Goal: Task Accomplishment & Management: Manage account settings

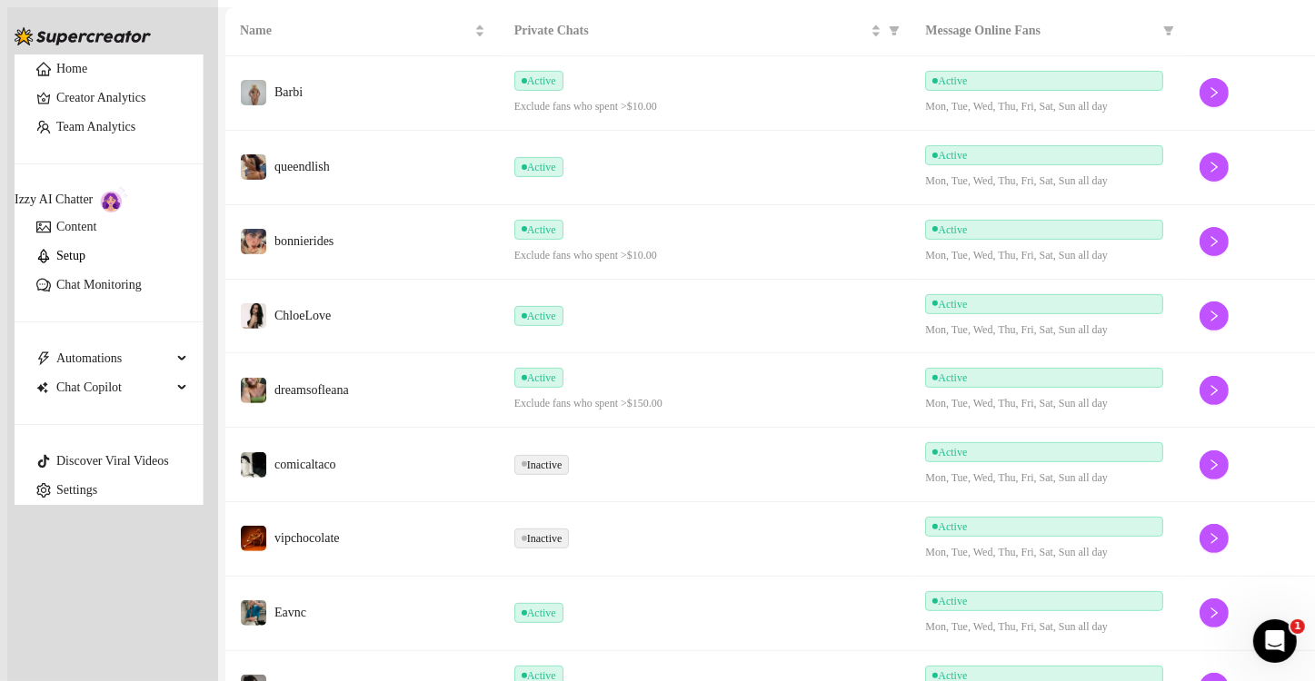
scroll to position [544, 0]
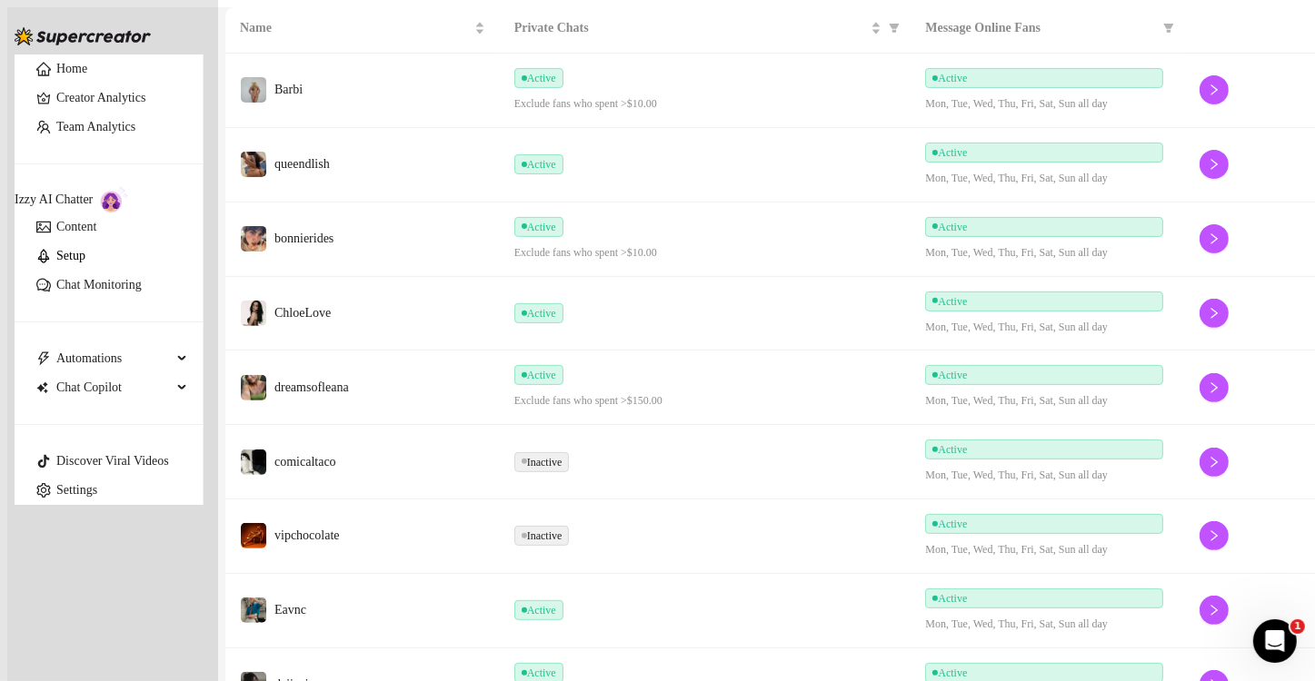
click at [725, 601] on div "Active" at bounding box center [705, 611] width 382 height 20
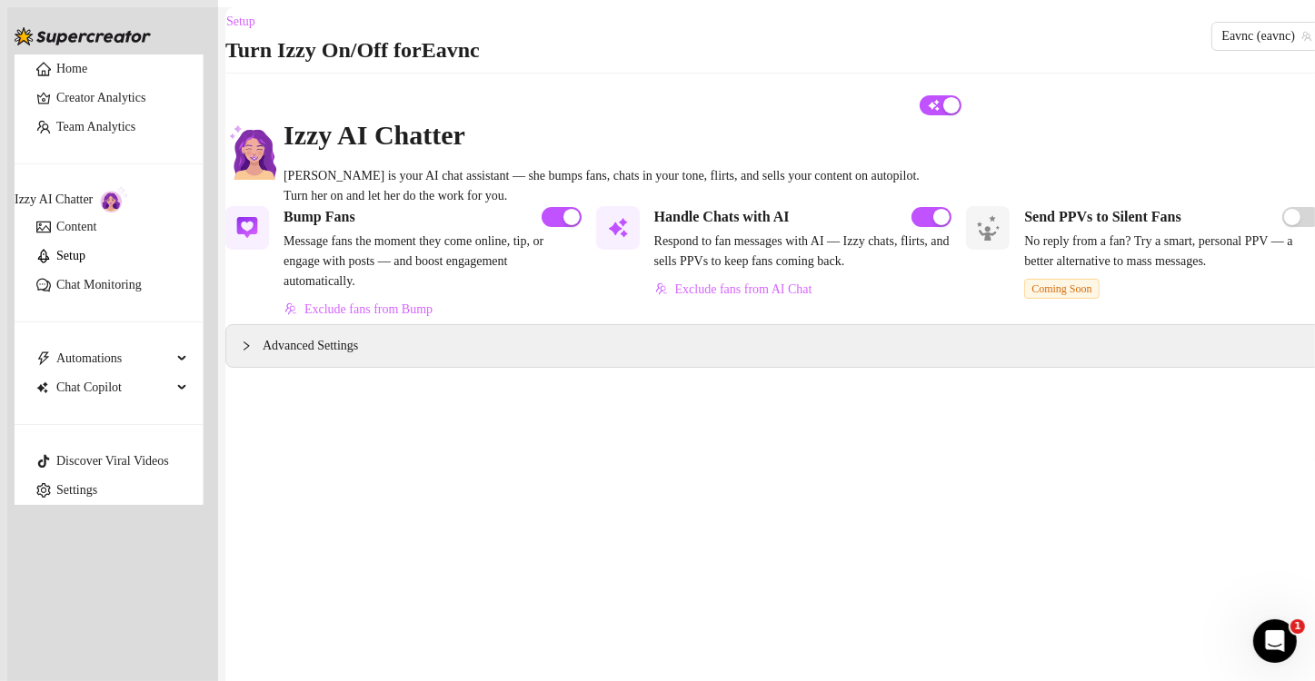
click at [403, 274] on span "Message fans the moment they come online, tip, or engage with posts — and boost…" at bounding box center [432, 262] width 298 height 60
click at [322, 356] on span "Advanced Settings" at bounding box center [310, 346] width 95 height 20
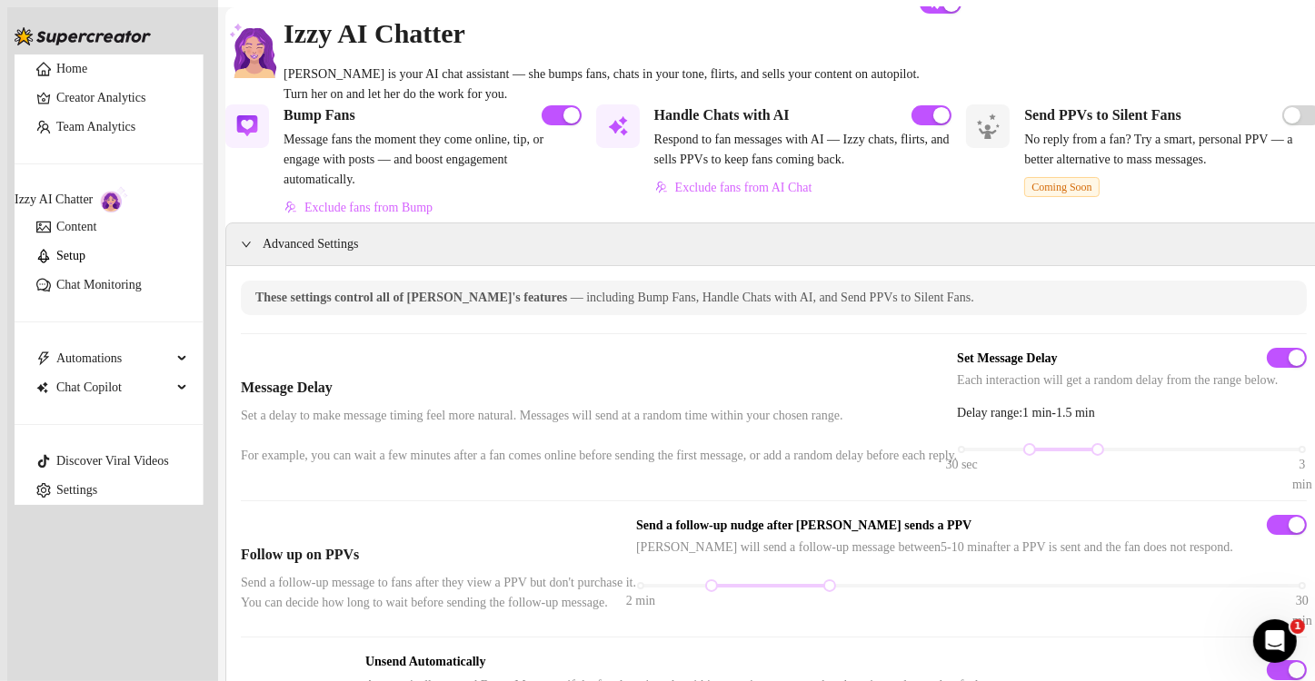
scroll to position [101, 0]
click at [104, 344] on span "Automations" at bounding box center [113, 358] width 115 height 29
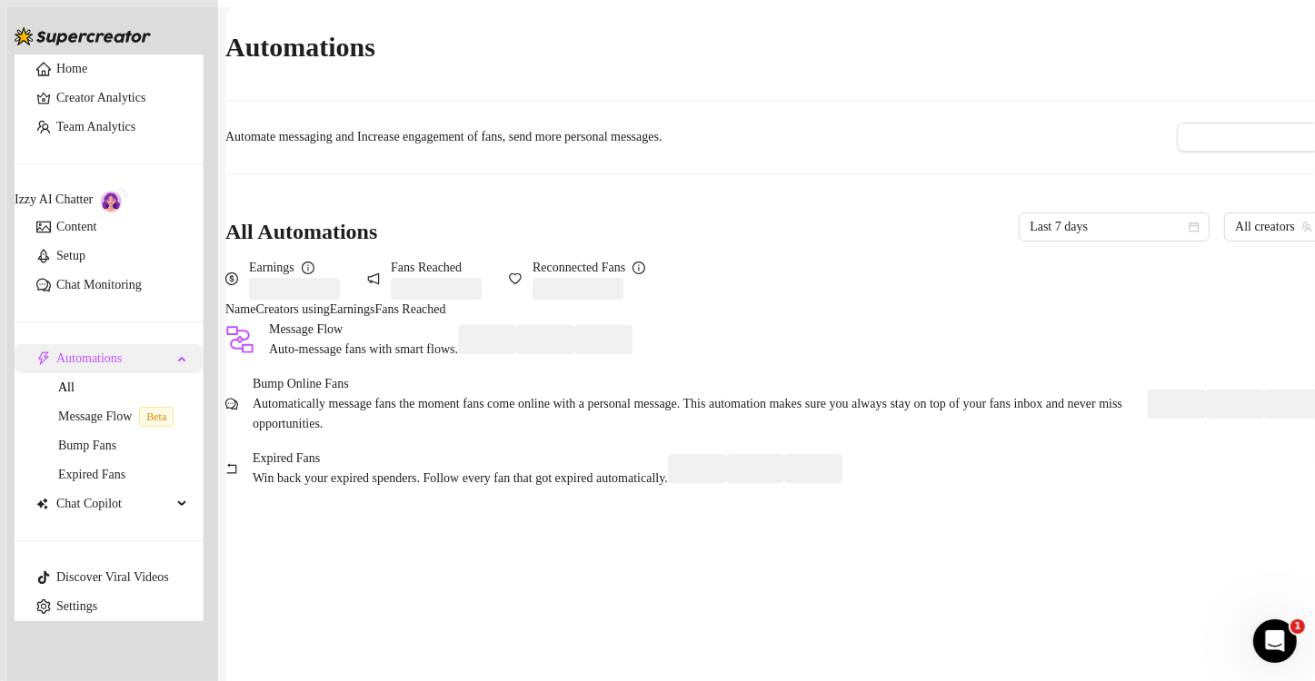
scroll to position [11, 0]
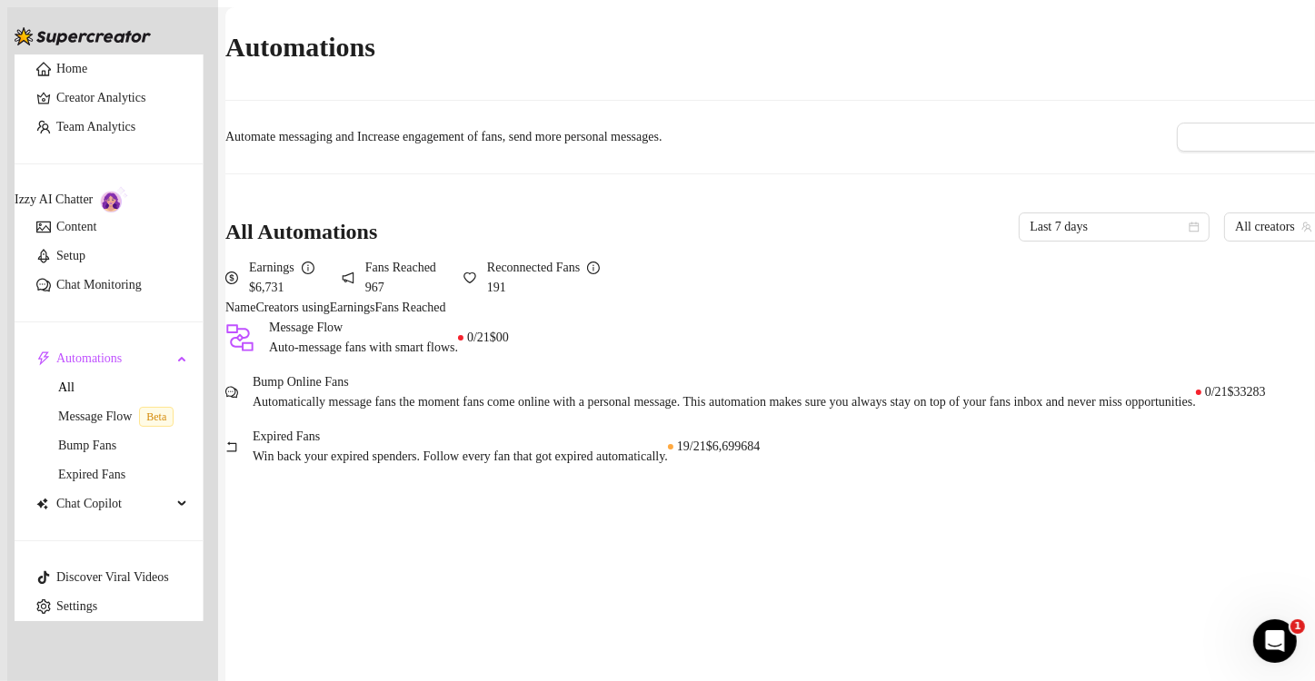
click at [369, 412] on span "Automatically message fans the moment fans come online with a personal message.…" at bounding box center [724, 402] width 943 height 20
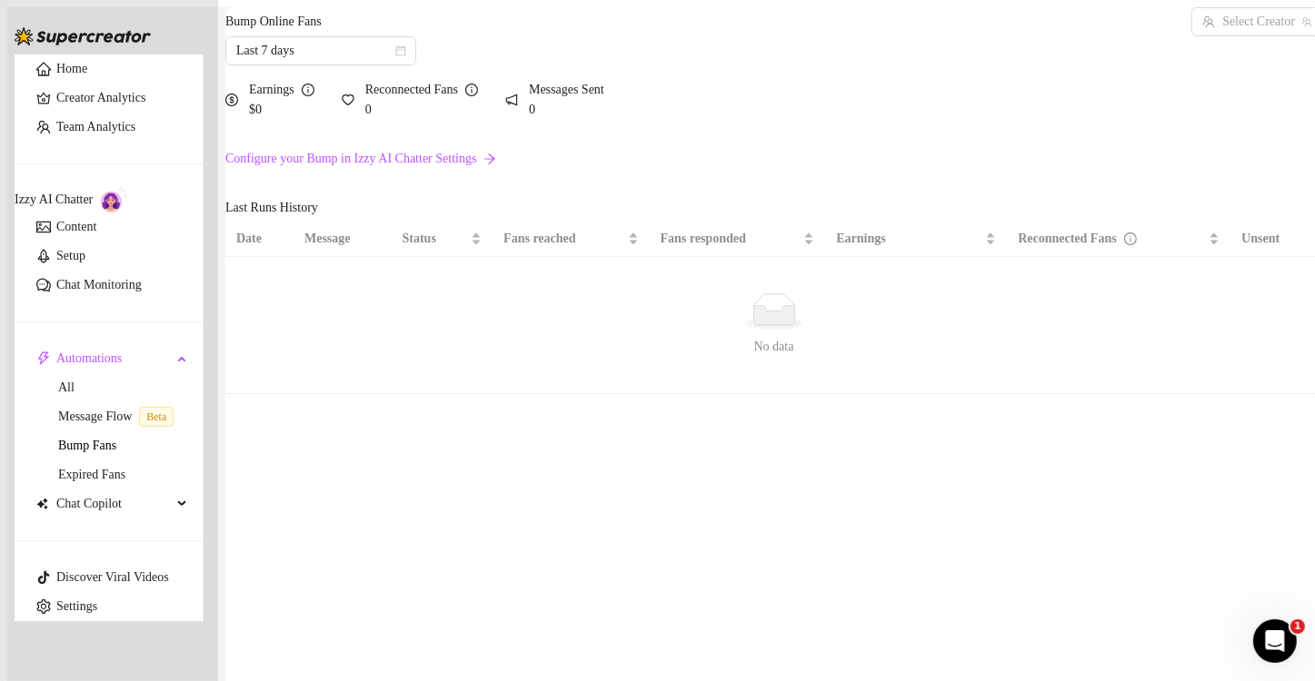
click at [402, 169] on link "Configure your Bump in Izzy AI Chatter Settings" at bounding box center [773, 159] width 1097 height 20
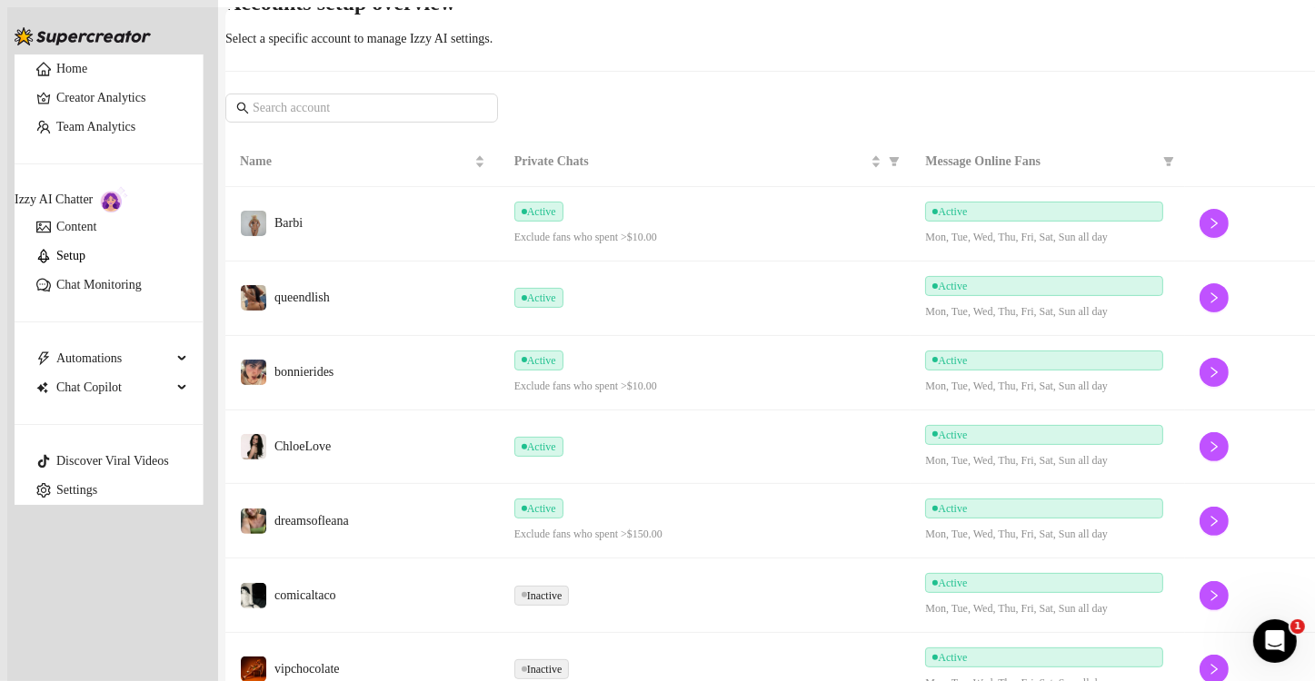
scroll to position [429, 0]
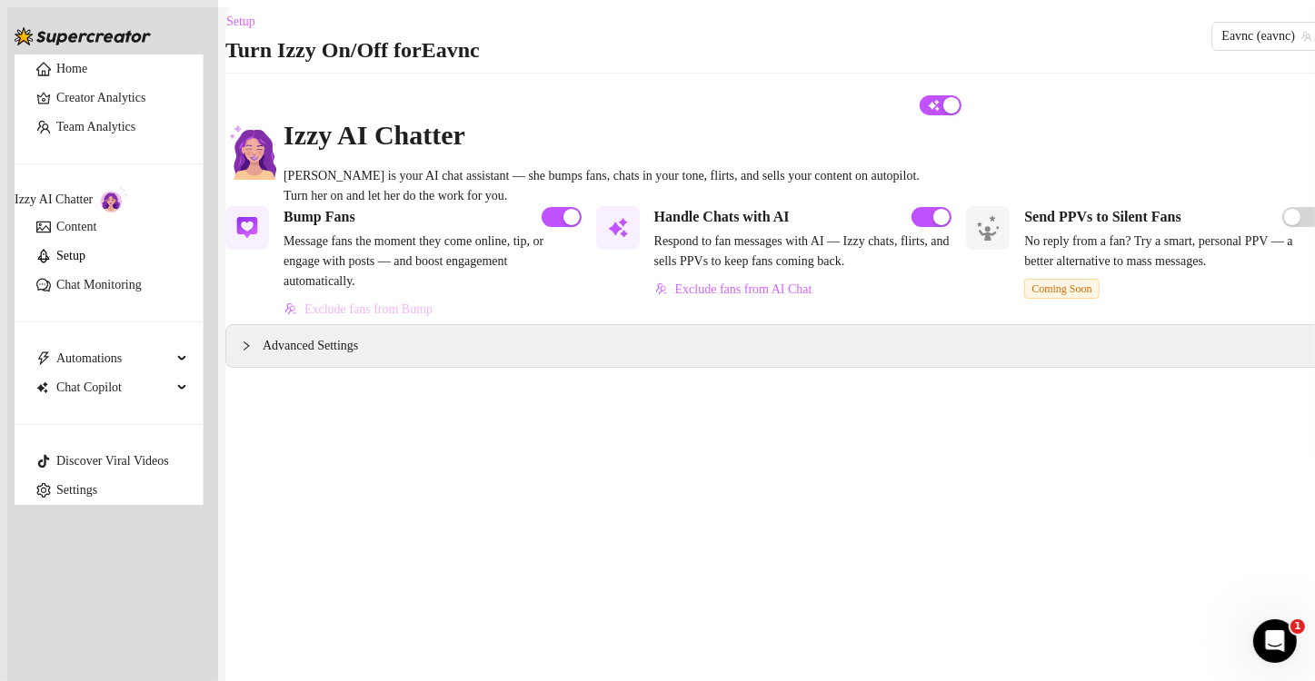
click at [413, 317] on span "Exclude fans from Bump" at bounding box center [368, 310] width 128 height 15
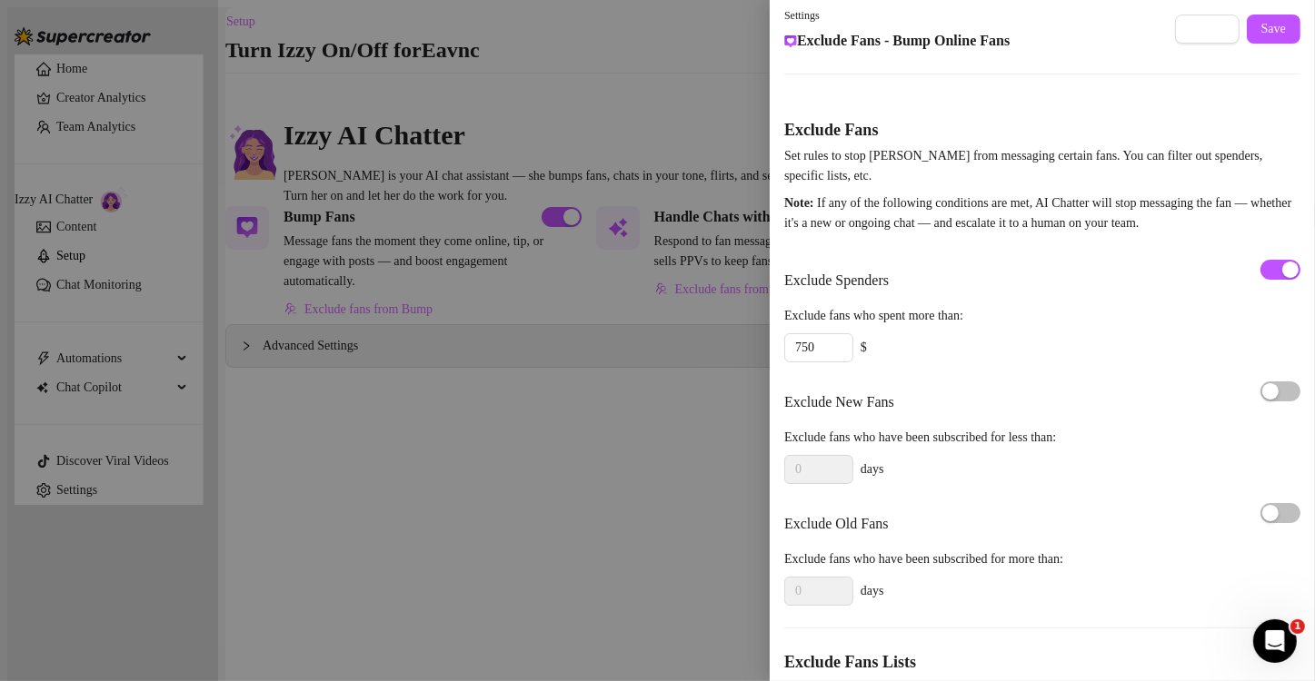
click at [678, 512] on div at bounding box center [657, 340] width 1315 height 681
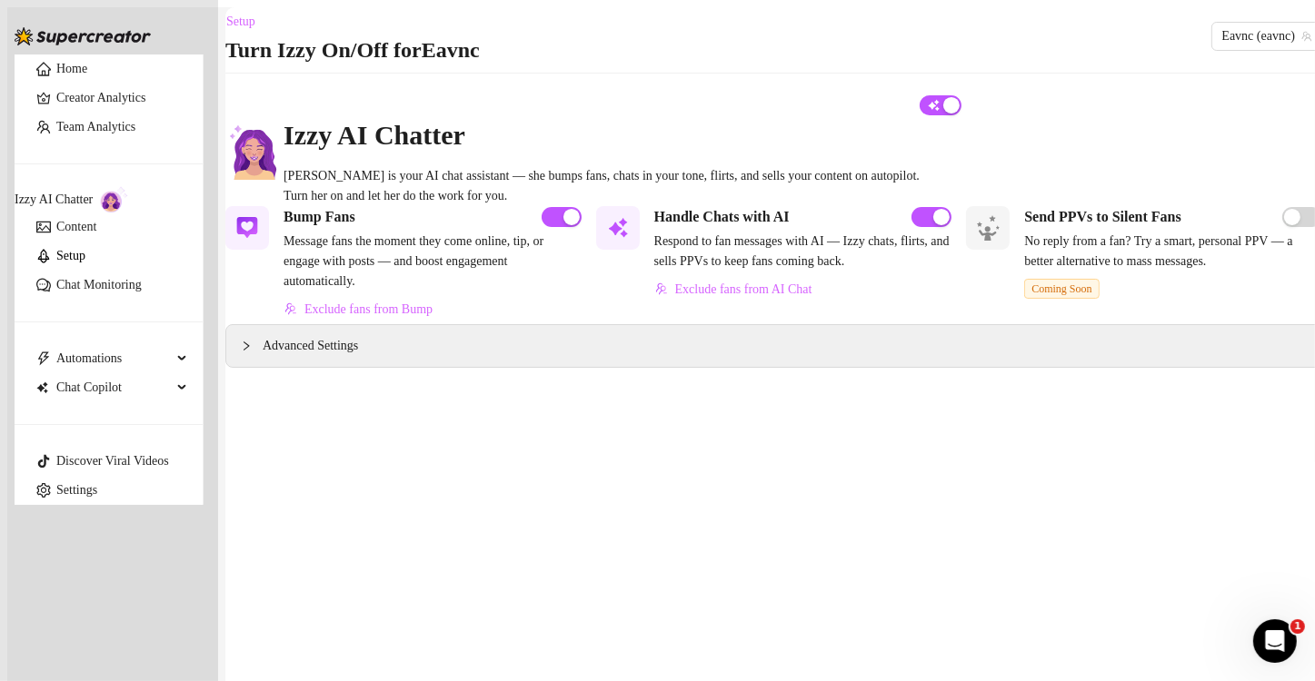
click at [468, 367] on div "Advanced Settings" at bounding box center [773, 346] width 1095 height 42
click at [303, 356] on span "Advanced Settings" at bounding box center [310, 346] width 95 height 20
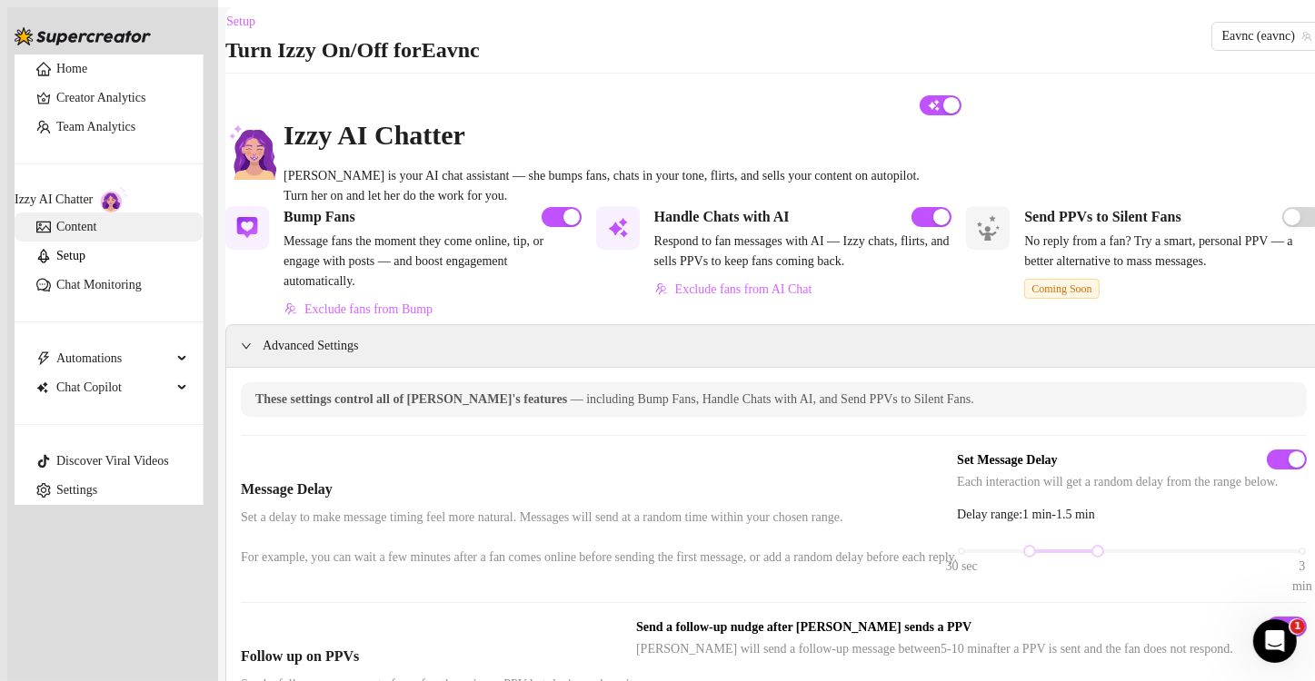
click at [87, 228] on link "Content" at bounding box center [76, 227] width 40 height 14
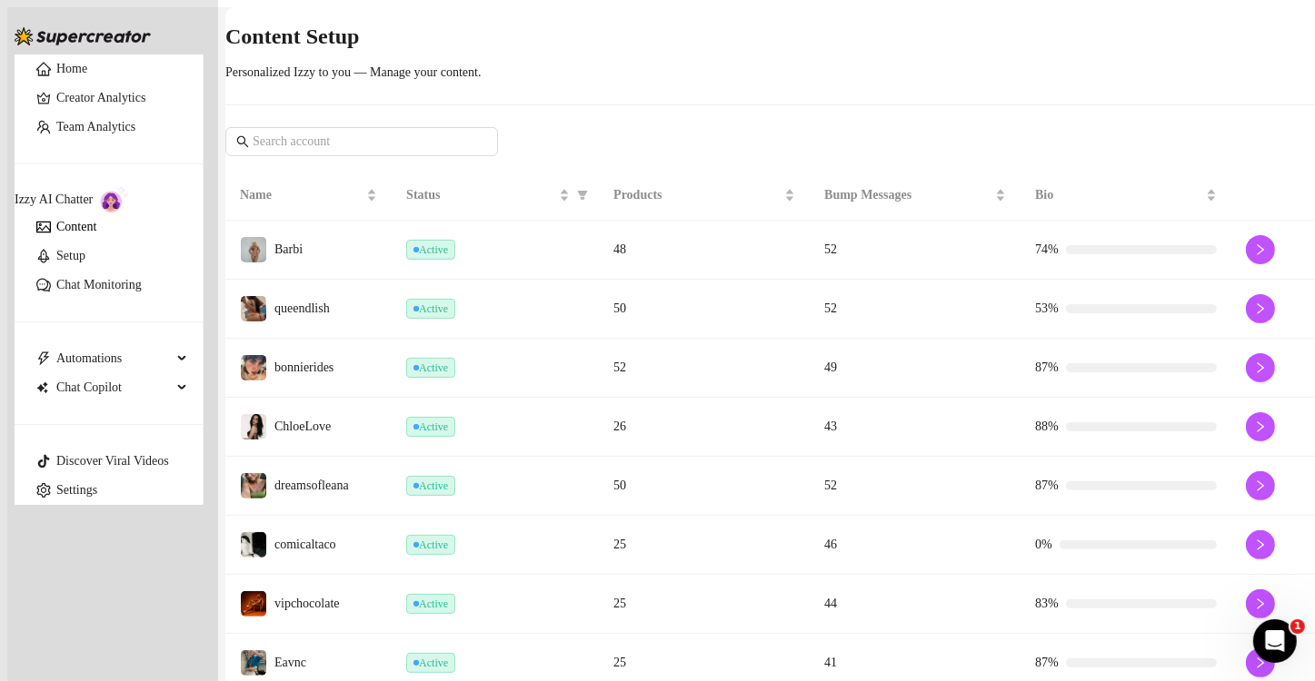
scroll to position [378, 0]
click at [828, 652] on div "41" at bounding box center [915, 662] width 182 height 20
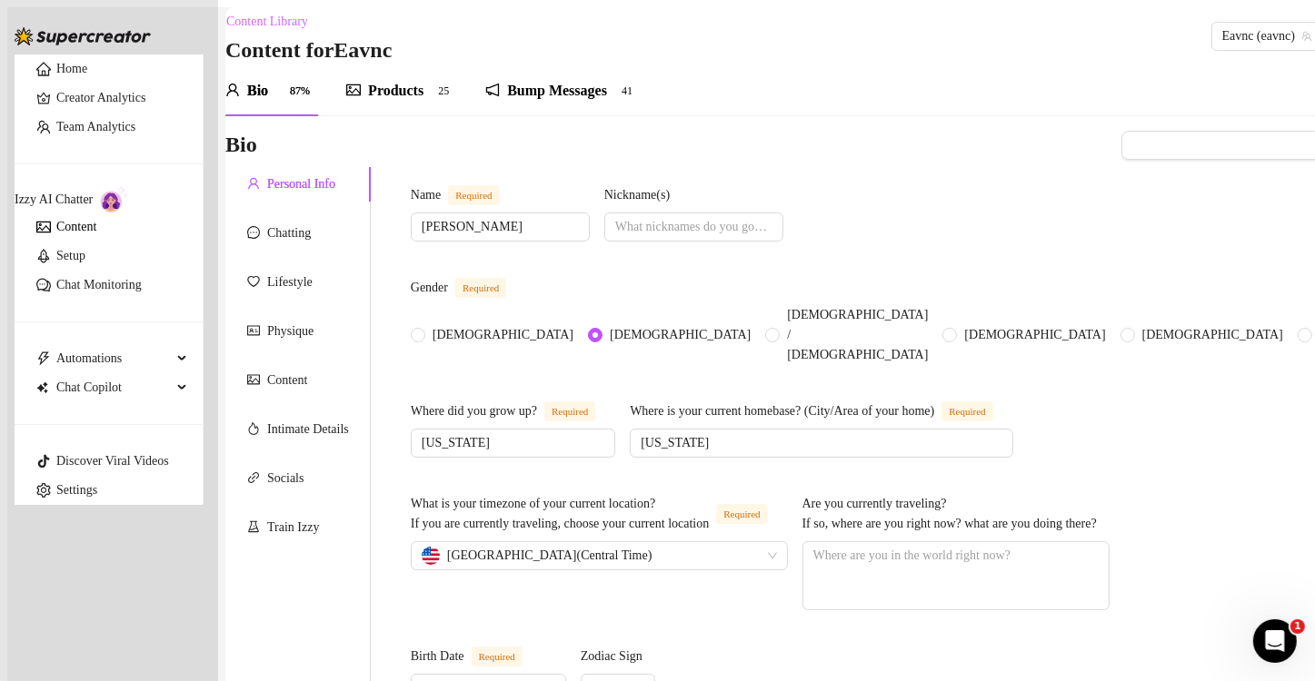
click at [552, 87] on div "Bump Messages" at bounding box center [557, 91] width 100 height 22
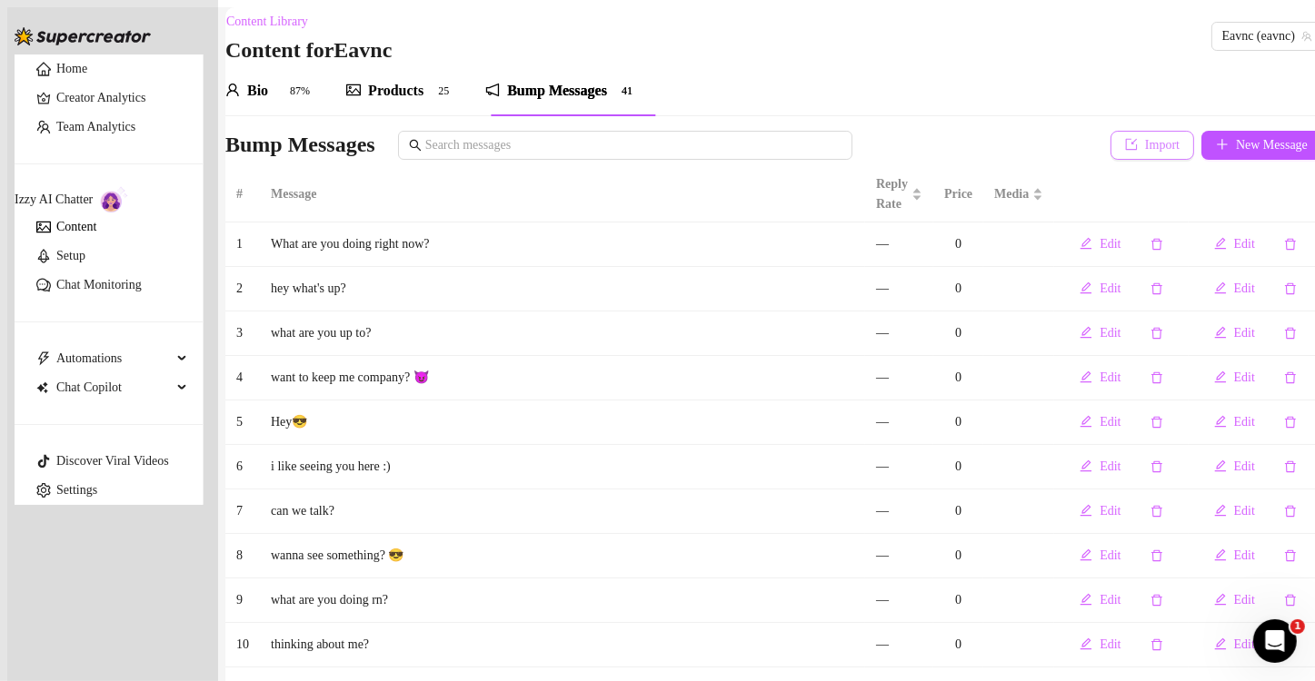
click at [1145, 152] on span "Import" at bounding box center [1162, 145] width 35 height 15
type textarea "Type your message here..."
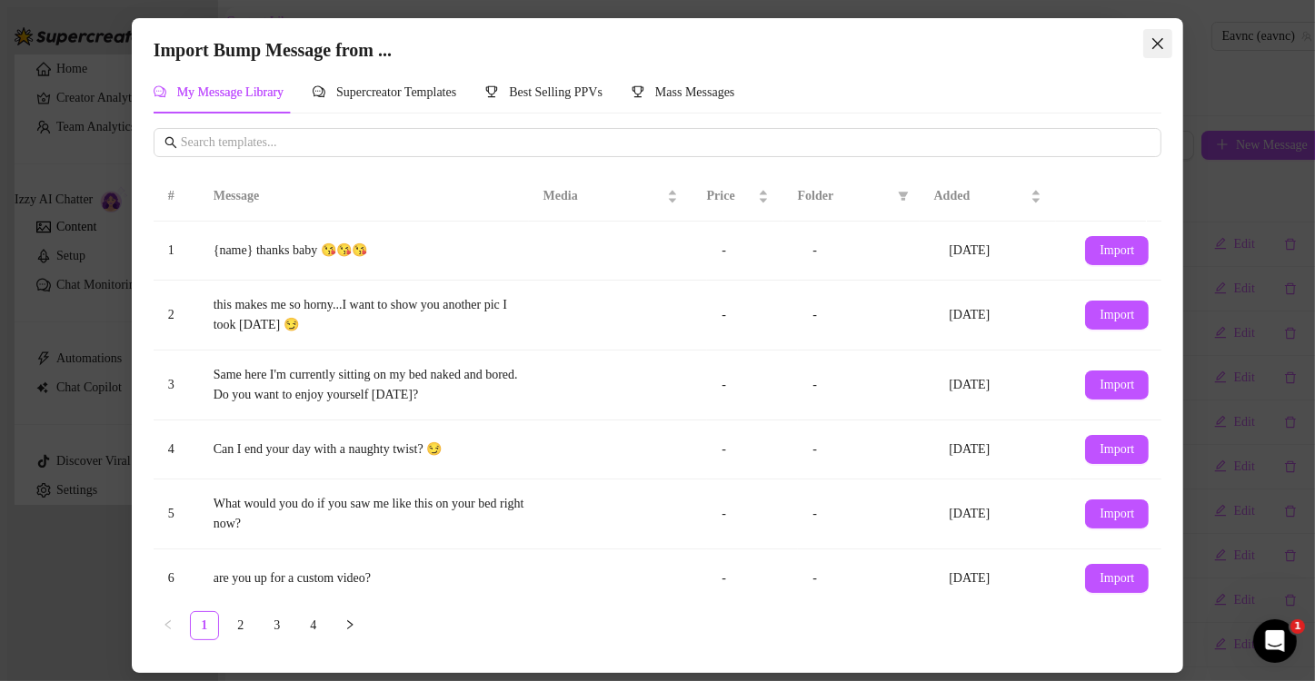
click at [1157, 41] on icon "close" at bounding box center [1157, 43] width 15 height 15
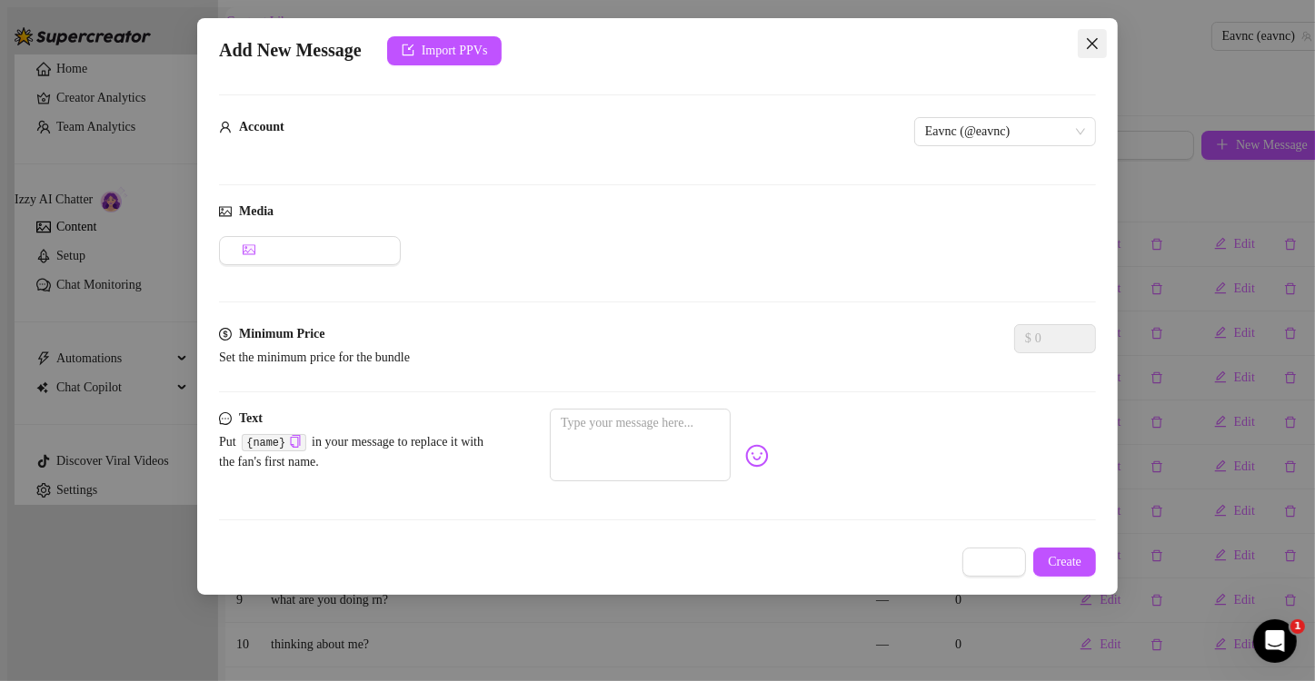
click at [1093, 38] on icon "close" at bounding box center [1092, 43] width 15 height 15
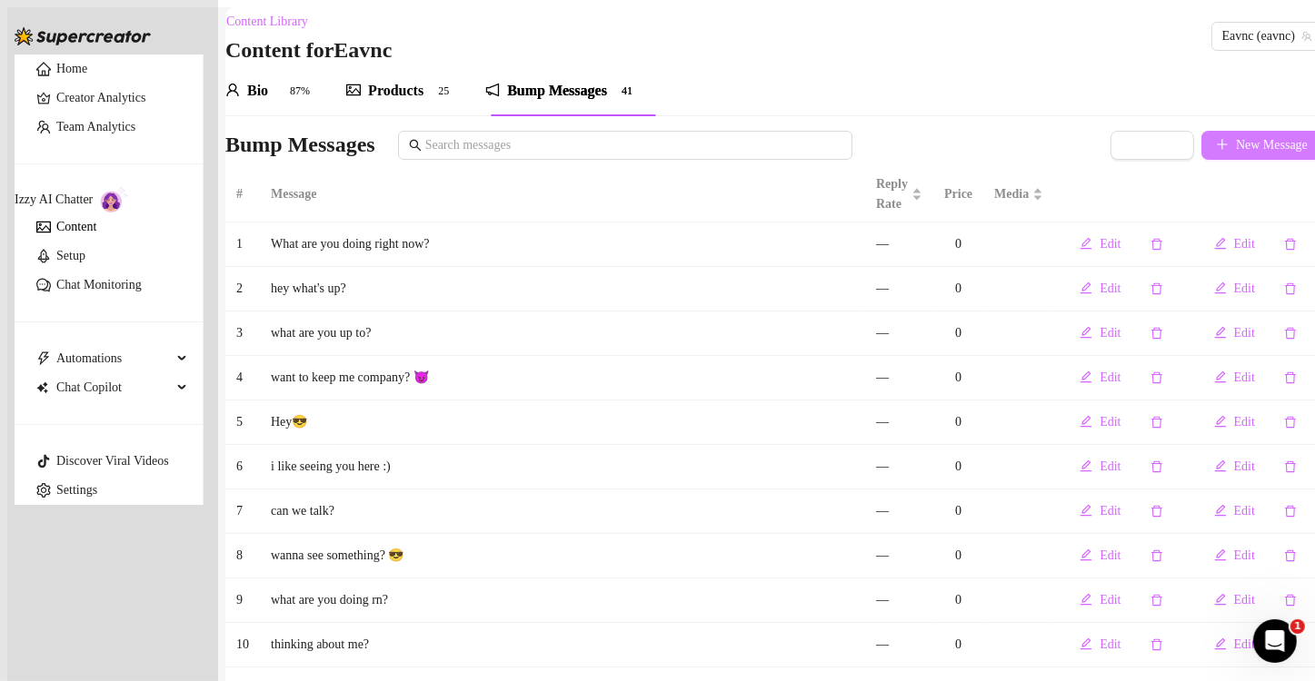
click at [1236, 146] on span "New Message" at bounding box center [1272, 145] width 72 height 15
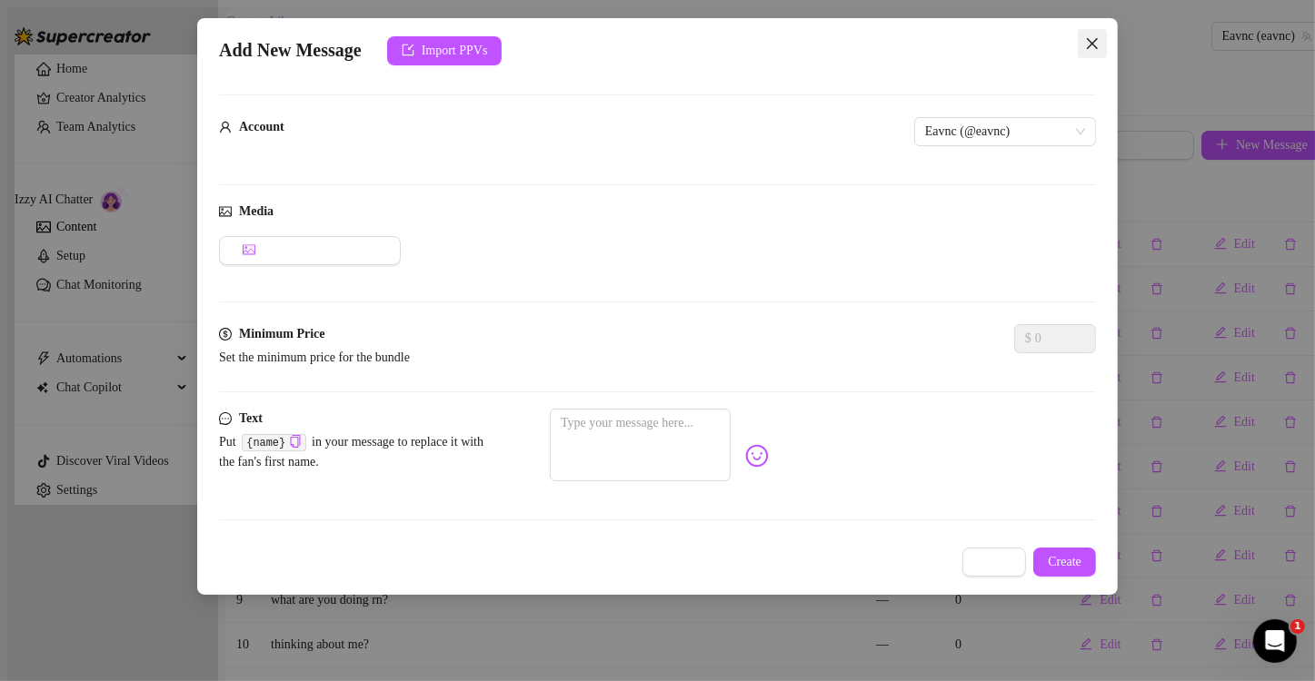
click at [1089, 45] on icon "close" at bounding box center [1092, 43] width 11 height 11
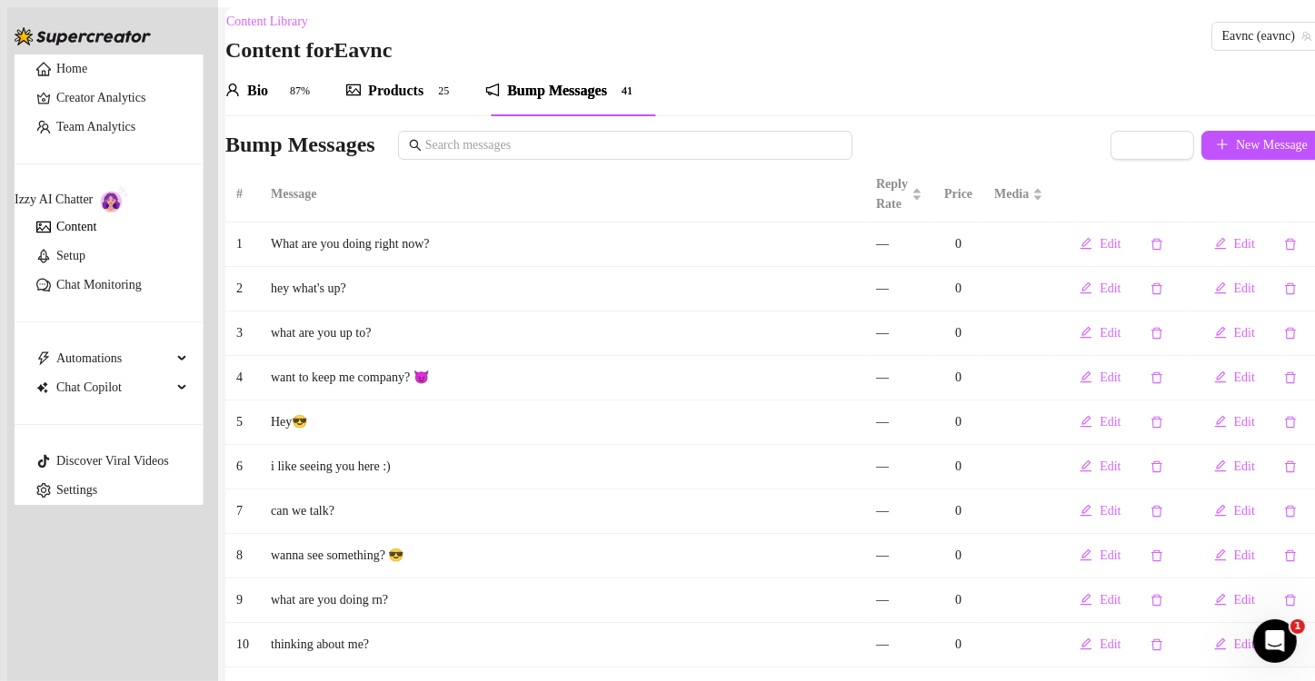
scroll to position [94, 0]
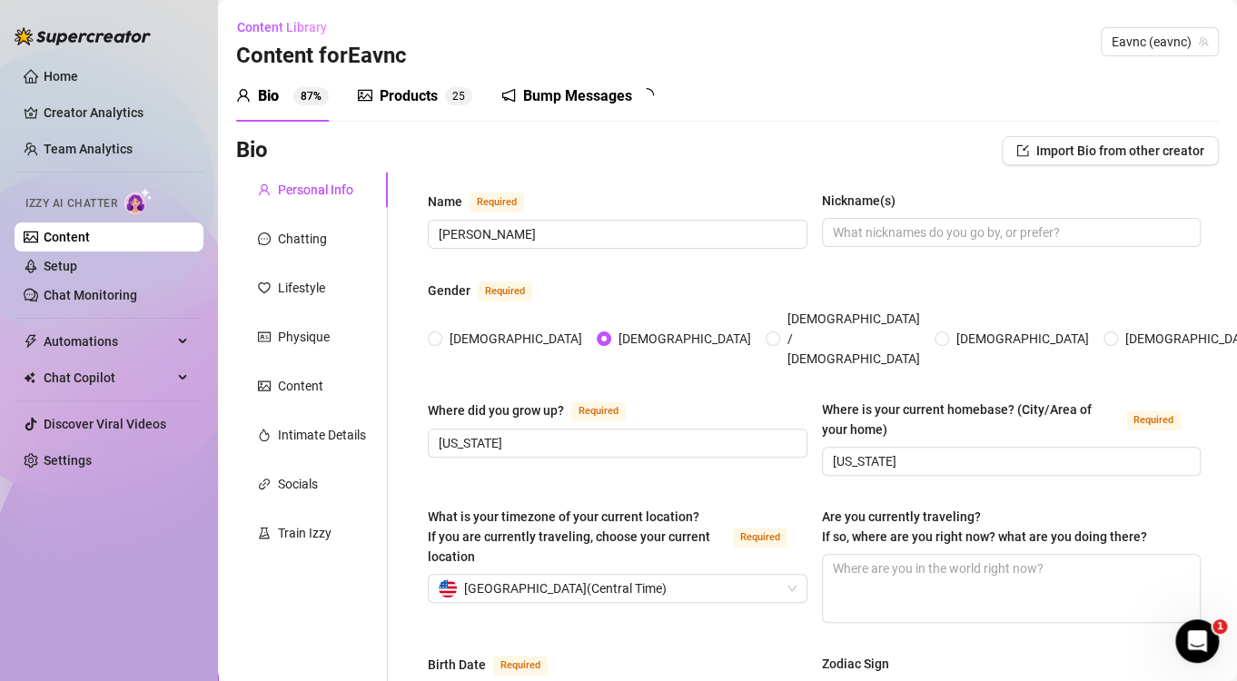
radio input "true"
type input "[DATE]"
radio input "true"
type input "[DATE]"
click at [512, 96] on icon "notification" at bounding box center [509, 95] width 15 height 15
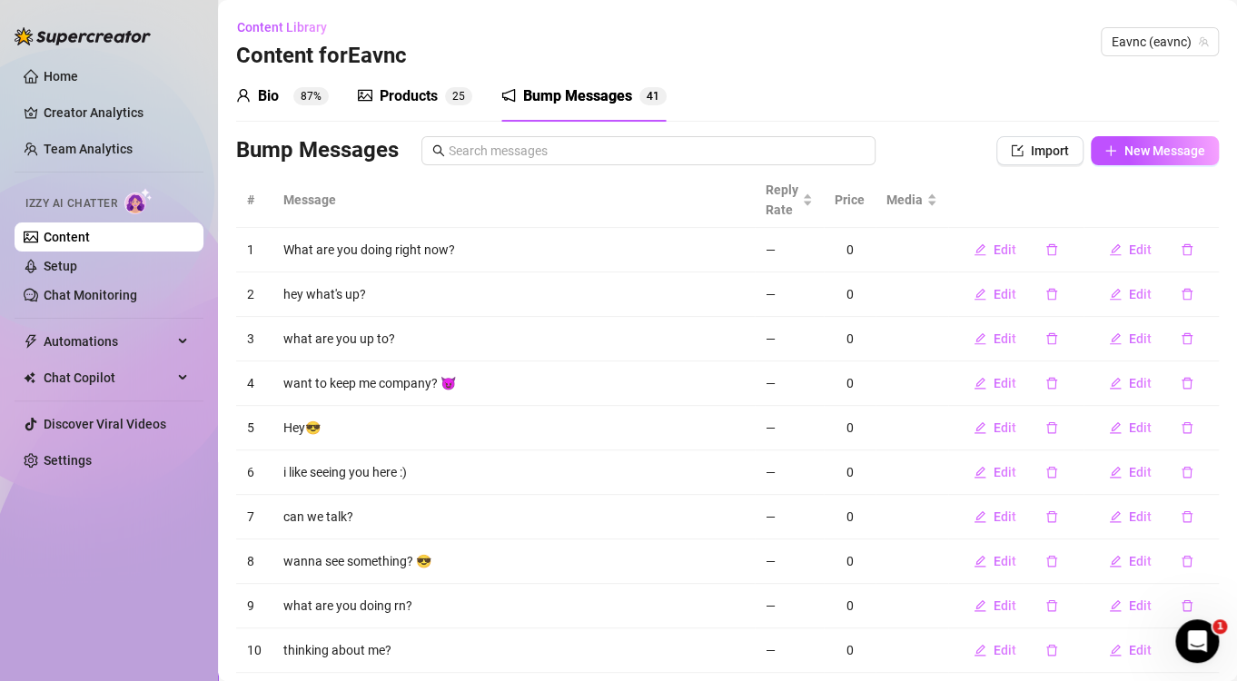
click at [833, 39] on div "Content Library Content for Eavnc Eavnc (eavnc)" at bounding box center [727, 42] width 983 height 58
